Goal: Information Seeking & Learning: Learn about a topic

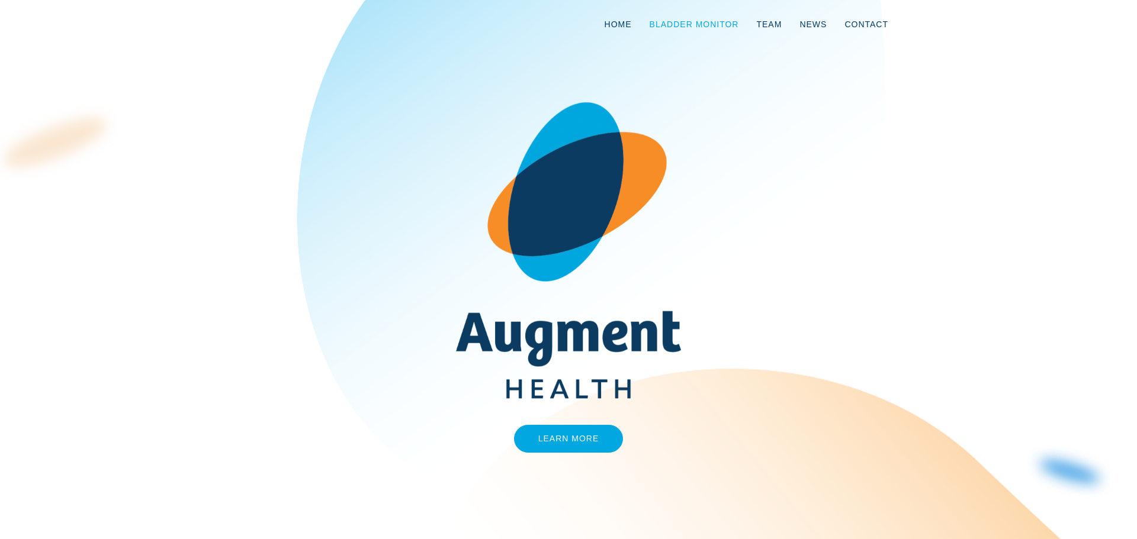
click at [689, 18] on link "Bladder Monitor" at bounding box center [694, 24] width 107 height 39
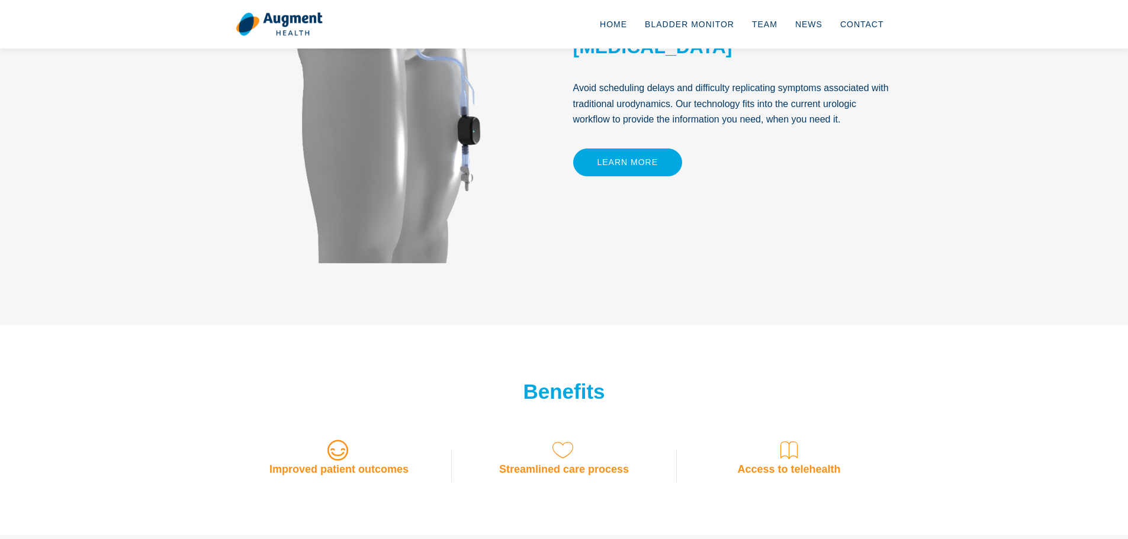
scroll to position [923, 0]
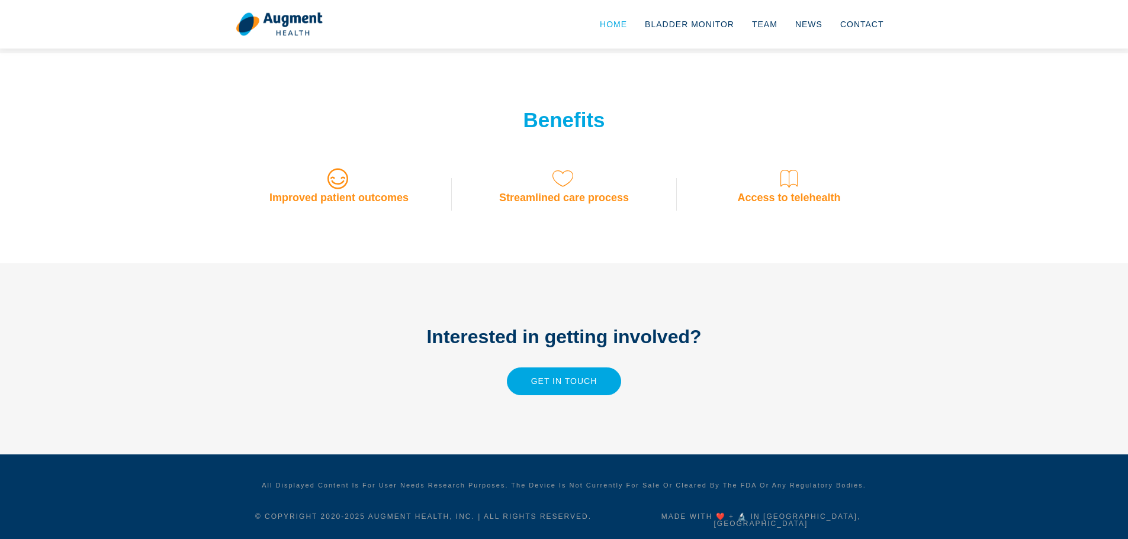
click at [626, 24] on link "Home" at bounding box center [613, 24] width 45 height 39
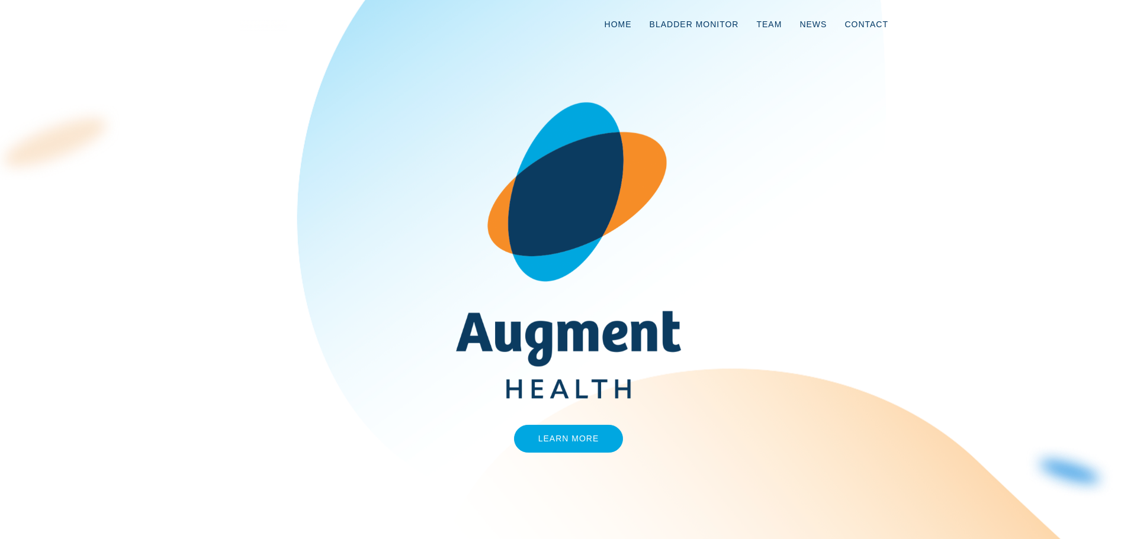
click at [604, 423] on div "Learn More" at bounding box center [568, 269] width 675 height 394
click at [604, 430] on link "Learn More" at bounding box center [569, 439] width 110 height 28
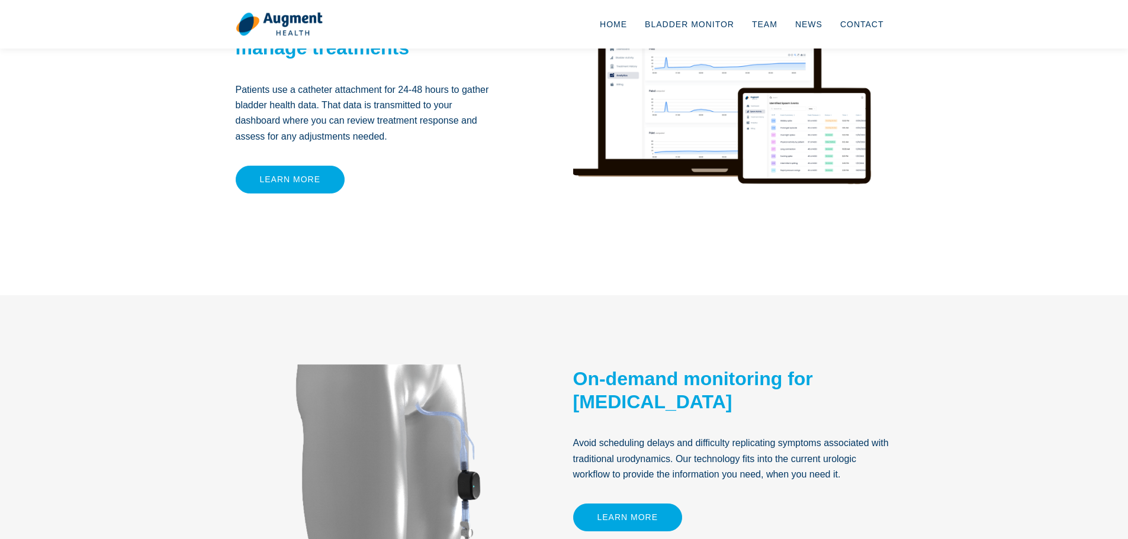
scroll to position [592, 0]
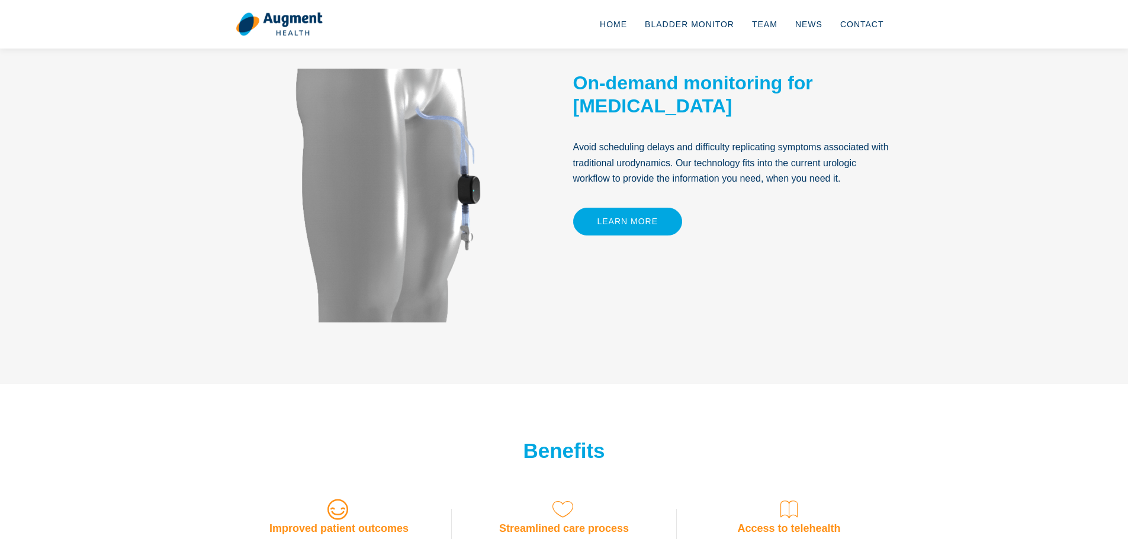
click at [420, 223] on img at bounding box center [385, 192] width 298 height 266
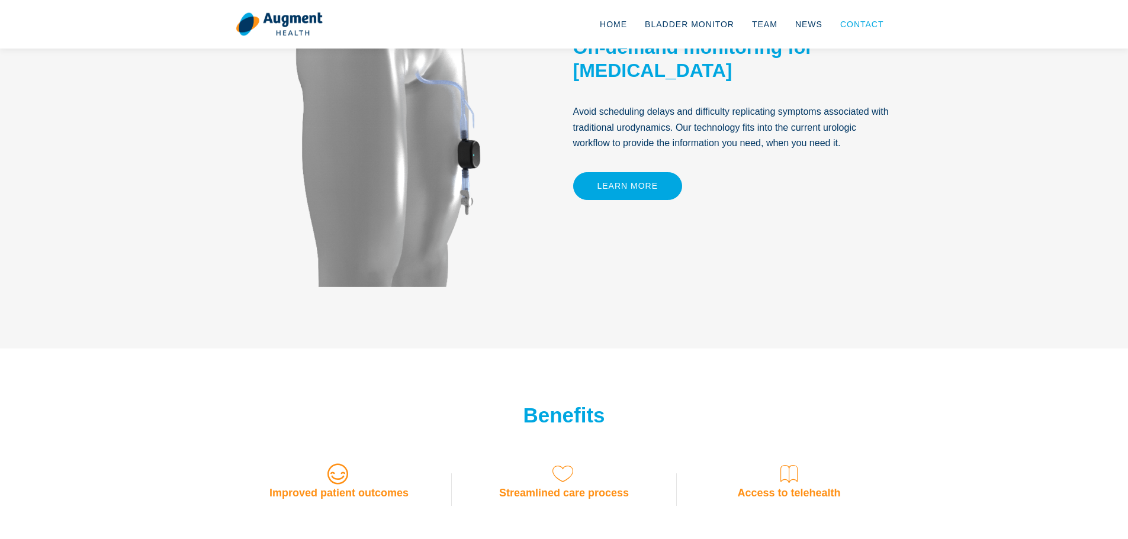
scroll to position [449, 0]
